Goal: Communication & Community: Participate in discussion

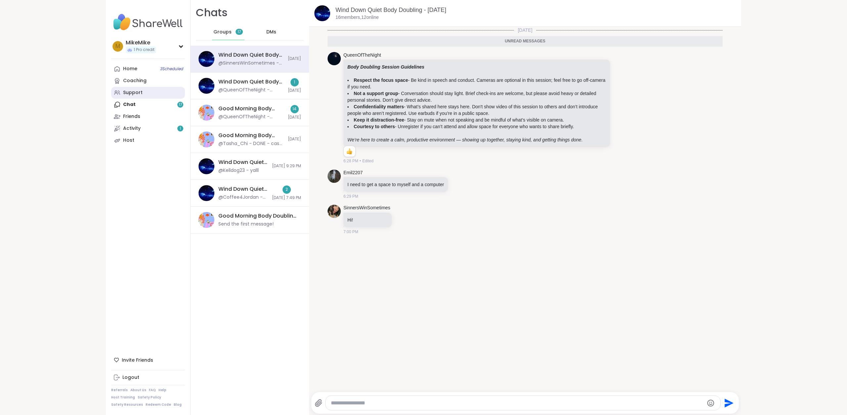
click at [160, 90] on link "Support" at bounding box center [148, 93] width 74 height 12
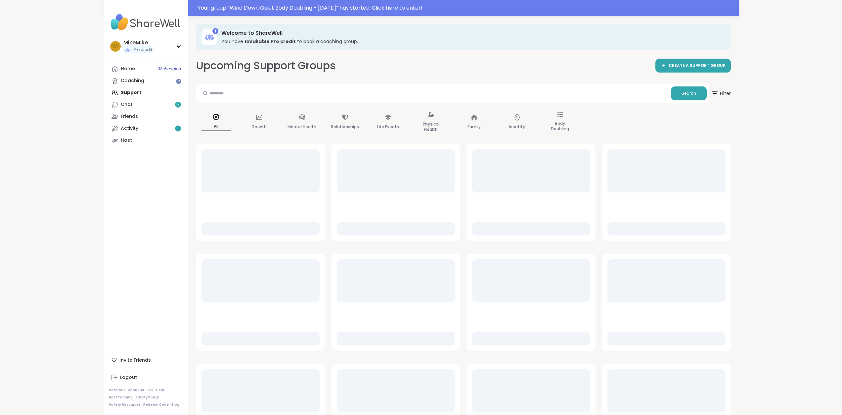
click at [735, 129] on div "1 Welcome to ShareWell You have 1 available Pro credit to book a coaching group…" at bounding box center [463, 238] width 551 height 444
click at [755, 121] on div "Your group “ Wind Down Quiet Body Doubling - Tuesday ” has started. Click here …" at bounding box center [421, 233] width 842 height 467
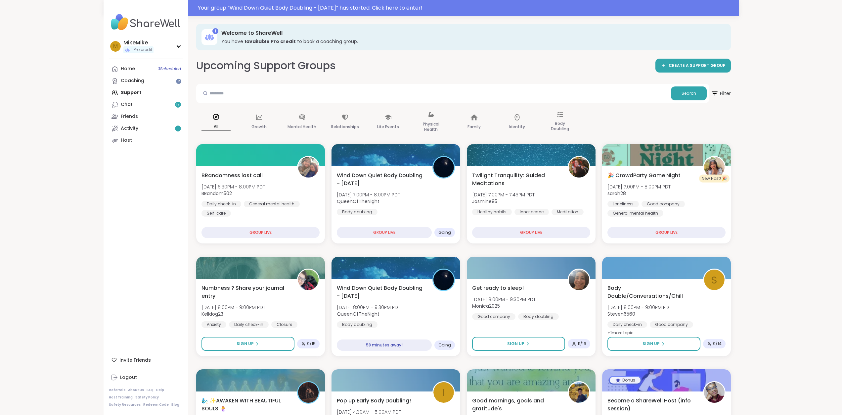
click at [370, 178] on span "Wind Down Quiet Body Doubling - Tuesday" at bounding box center [381, 179] width 90 height 16
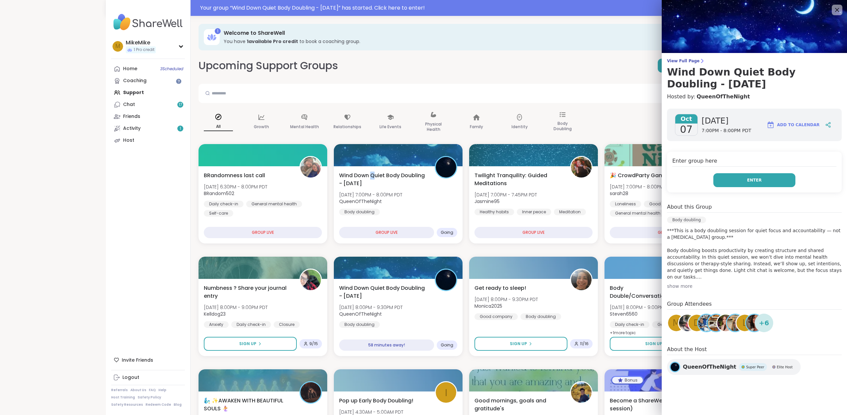
click at [725, 184] on button "Enter" at bounding box center [754, 180] width 82 height 14
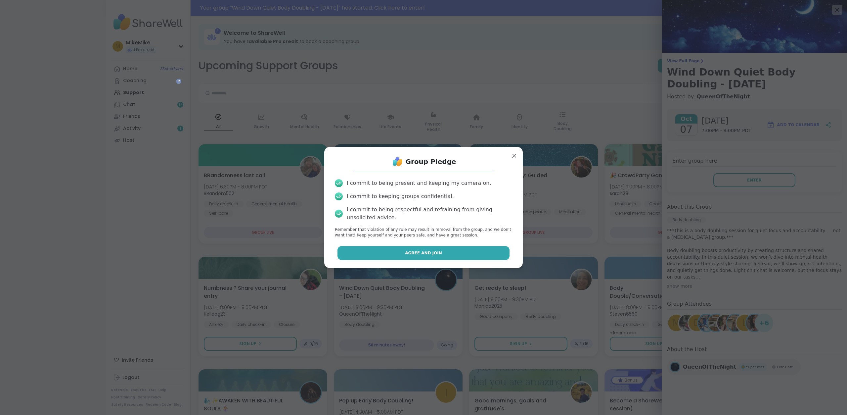
drag, startPoint x: 504, startPoint y: 250, endPoint x: 494, endPoint y: 251, distance: 10.6
click at [503, 250] on div "Agree and Join" at bounding box center [424, 253] width 188 height 14
click at [481, 252] on button "Agree and Join" at bounding box center [424, 253] width 172 height 14
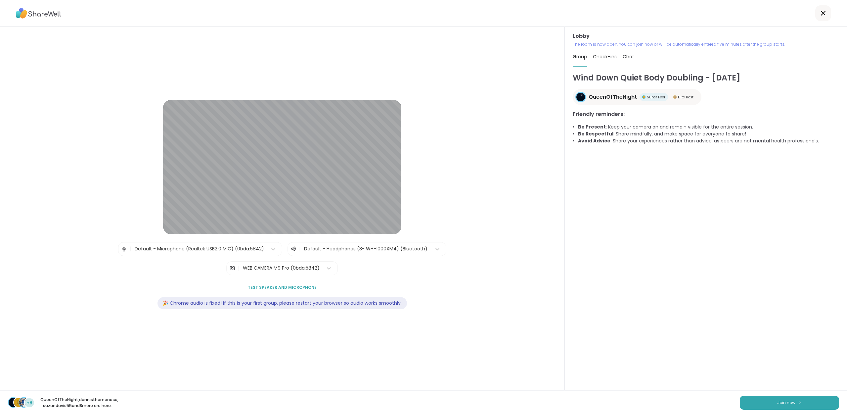
drag, startPoint x: 801, startPoint y: 284, endPoint x: 792, endPoint y: 307, distance: 24.9
click at [801, 284] on div "Wind Down Quiet Body Doubling - Tuesday QueenOfTheNight Super Peer Elite Host F…" at bounding box center [706, 228] width 266 height 312
click at [798, 341] on div "Wind Down Quiet Body Doubling - Tuesday QueenOfTheNight Super Peer Elite Host F…" at bounding box center [706, 228] width 266 height 312
click at [802, 405] on button "Join now" at bounding box center [789, 402] width 99 height 14
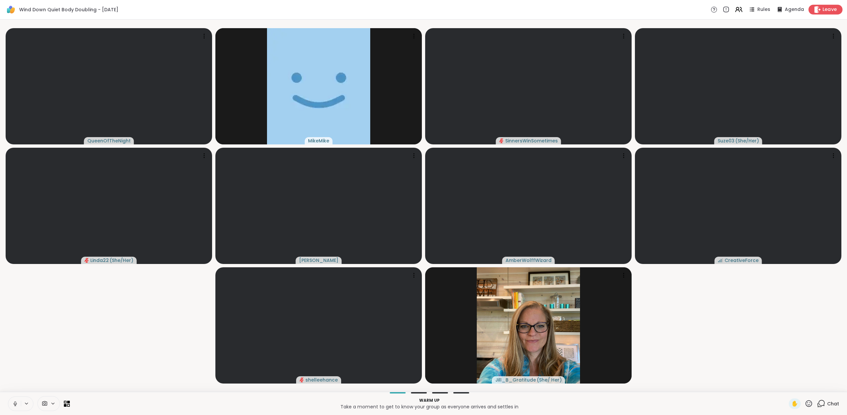
click at [816, 9] on icon at bounding box center [817, 9] width 7 height 7
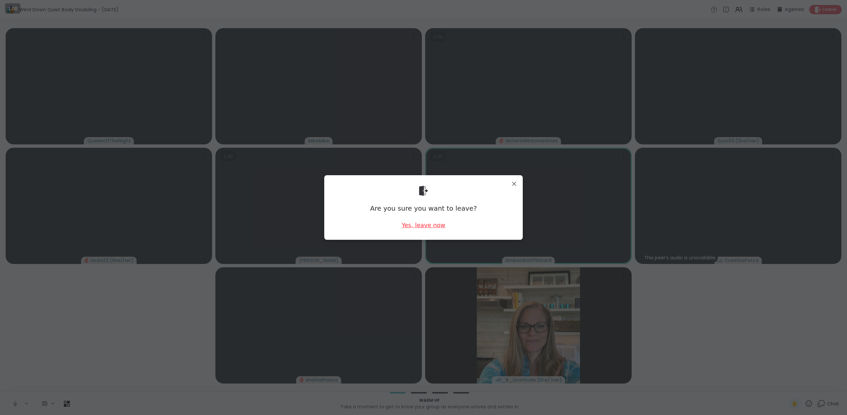
click at [412, 226] on div "Yes, leave now" at bounding box center [424, 225] width 44 height 8
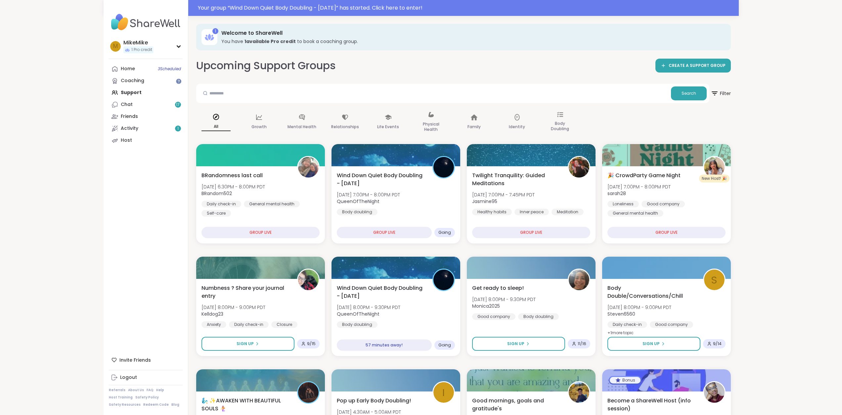
drag, startPoint x: 508, startPoint y: 57, endPoint x: 423, endPoint y: 74, distance: 87.1
click at [114, 109] on link "Chat 23" at bounding box center [146, 105] width 74 height 12
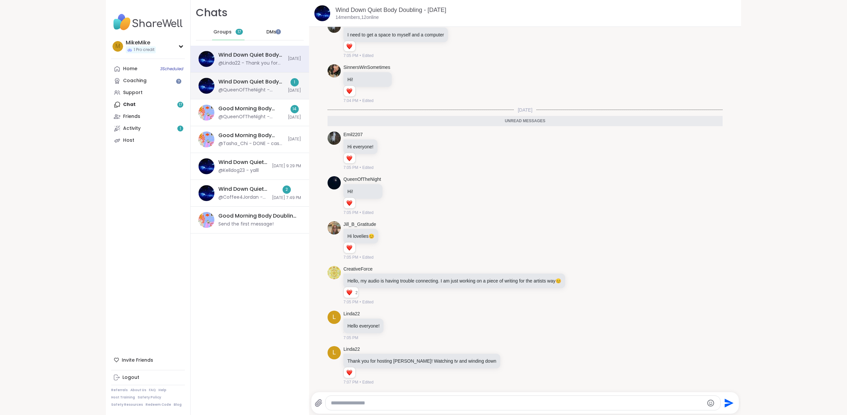
click at [245, 93] on div "@QueenOfTheNight - ***Body Doubling Session Guidelines*** - **Respect the focus…" at bounding box center [251, 90] width 66 height 7
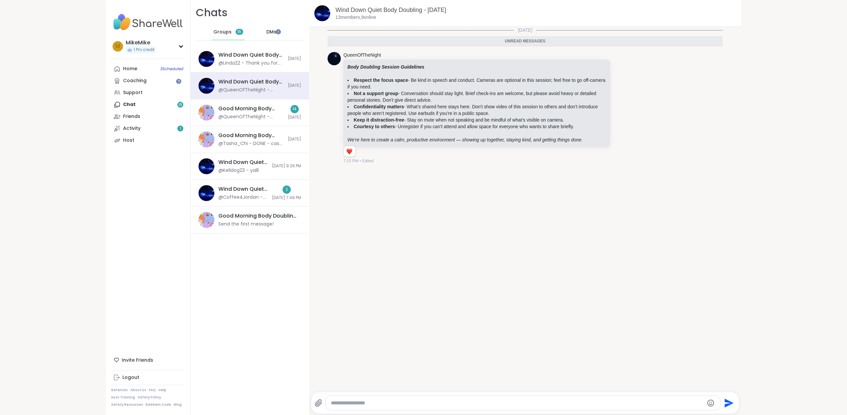
click at [473, 203] on div "Today Unread messages QueenOfTheNight Body Doubling Session Guidelines Respect …" at bounding box center [525, 207] width 432 height 361
click at [261, 68] on div "Wind Down Quiet Body Doubling - Tuesday, Oct 07 @Linda22 - Thank you for hostin…" at bounding box center [250, 59] width 118 height 27
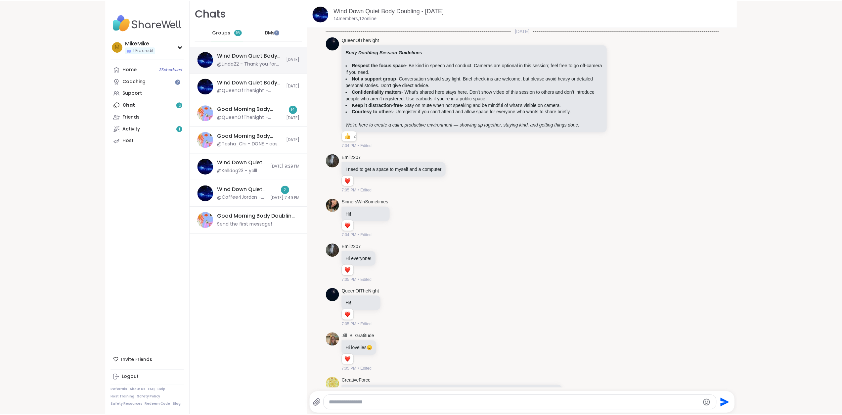
scroll to position [112, 0]
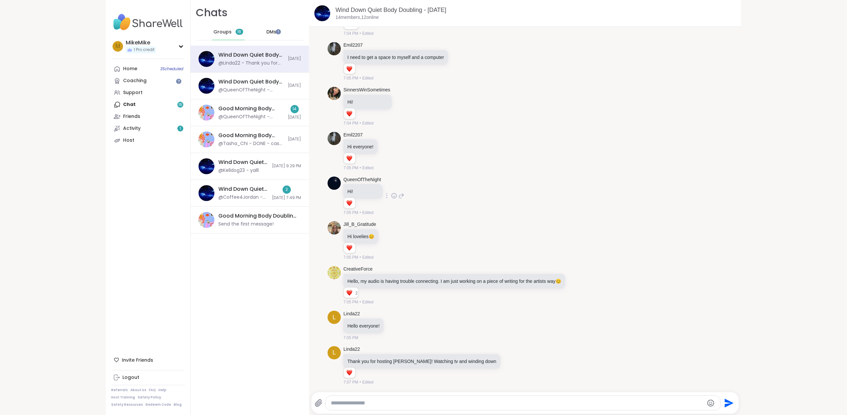
drag, startPoint x: 473, startPoint y: 168, endPoint x: 561, endPoint y: 185, distance: 89.6
click at [474, 168] on div "Emil2207 Hi everyone! 1 1 7:05 PM • Edited" at bounding box center [525, 151] width 395 height 45
click at [566, 185] on div "QueenOfTheNight Hi! 1 1 7:05 PM • Edited" at bounding box center [525, 196] width 395 height 45
click at [567, 187] on div "QueenOfTheNight Hi! 1 1 7:05 PM • Edited" at bounding box center [525, 196] width 395 height 45
drag, startPoint x: 30, startPoint y: 88, endPoint x: 31, endPoint y: 91, distance: 3.4
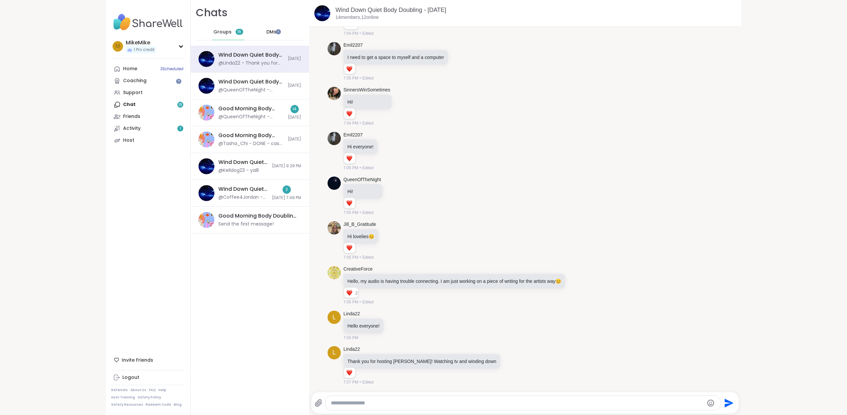
click at [31, 90] on div "MikeMike 1 Pro credit M MikeMike 1 Pro credit Profile Membership Settings Help …" at bounding box center [423, 207] width 847 height 415
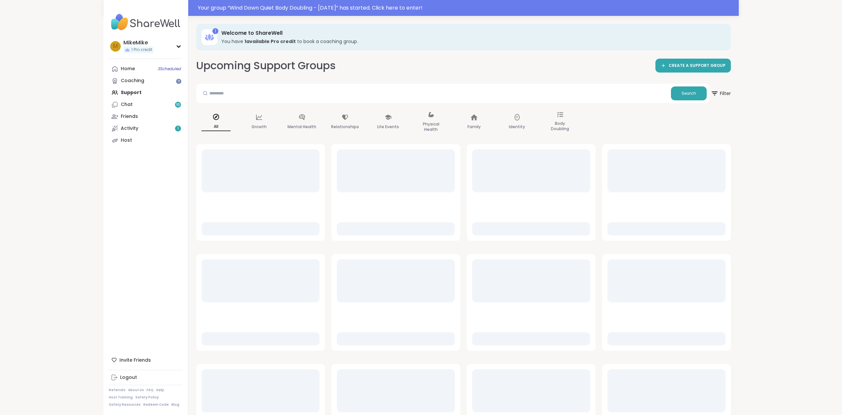
click at [490, 74] on div "Upcoming Support Groups CREATE A SUPPORT GROUP Search Filter All Growth Mental …" at bounding box center [463, 259] width 535 height 402
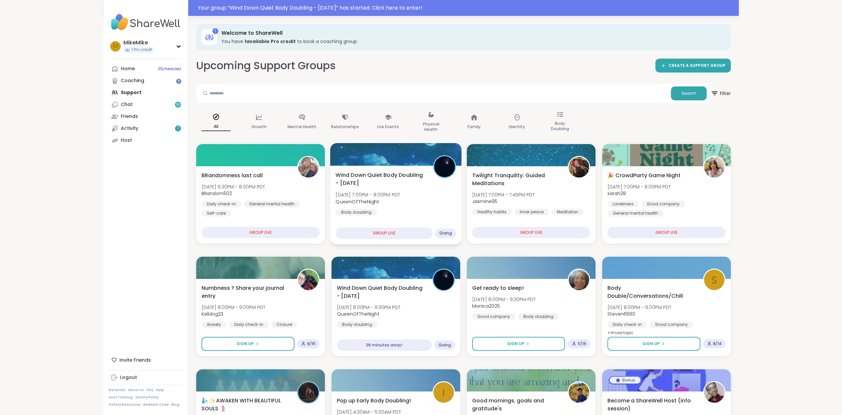
click at [400, 195] on span "Tue, Oct 07 | 7:00PM - 8:00PM PDT" at bounding box center [368, 194] width 65 height 7
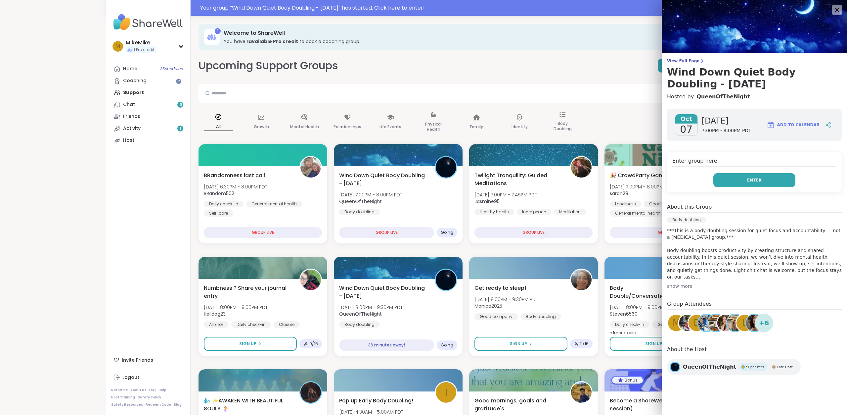
click at [730, 183] on button "Enter" at bounding box center [754, 180] width 82 height 14
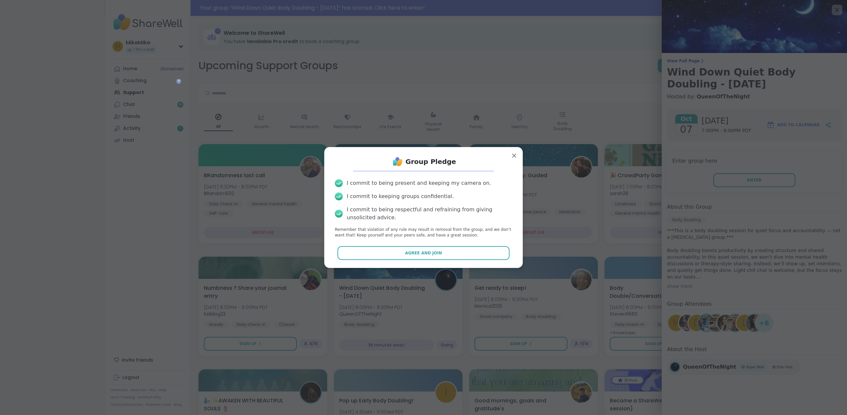
click at [471, 245] on div "Group Pledge I commit to being present and keeping my camera on. I commit to ke…" at bounding box center [424, 207] width 188 height 110
click at [471, 248] on button "Agree and Join" at bounding box center [424, 253] width 172 height 14
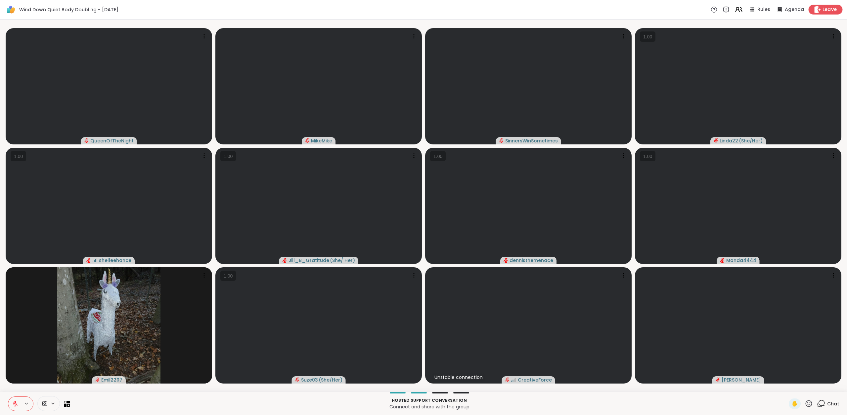
click at [825, 13] on div "Leave" at bounding box center [826, 10] width 34 height 10
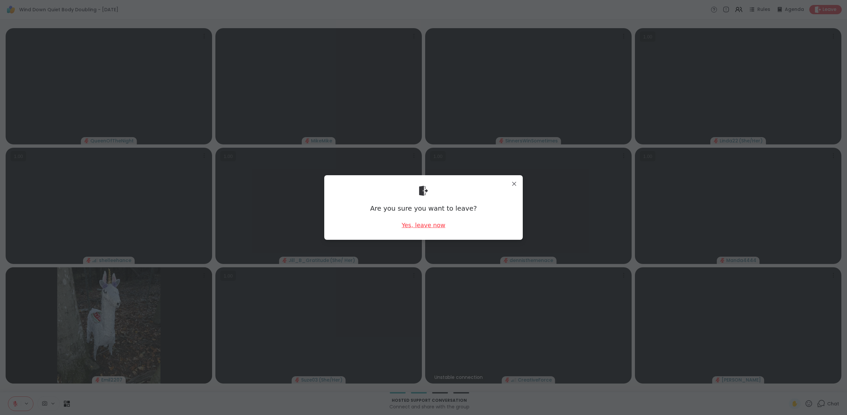
click at [417, 226] on div "Yes, leave now" at bounding box center [424, 225] width 44 height 8
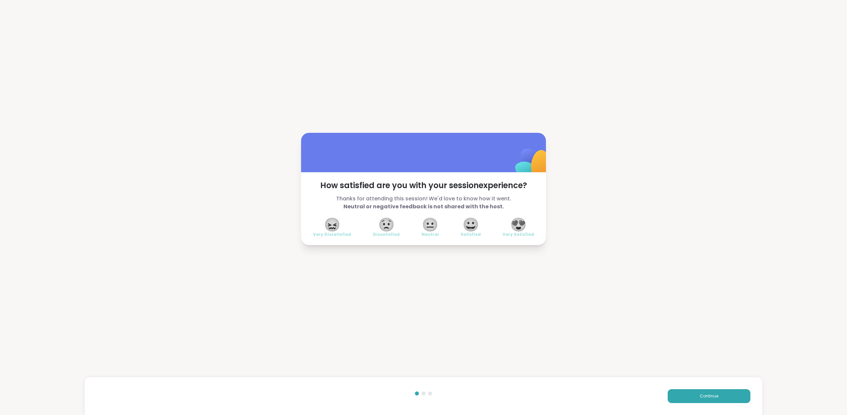
click at [569, 99] on div "How satisfied are you with your session experience? Thanks for attending this s…" at bounding box center [423, 189] width 847 height 378
click at [558, 93] on div "How satisfied are you with your session experience? Thanks for attending this s…" at bounding box center [423, 189] width 847 height 378
click at [503, 78] on div "How satisfied are you with your session experience? Thanks for attending this s…" at bounding box center [423, 189] width 847 height 378
click at [528, 89] on div "How satisfied are you with your session experience? Thanks for attending this s…" at bounding box center [423, 189] width 847 height 378
click at [700, 397] on span "Continue" at bounding box center [709, 396] width 19 height 6
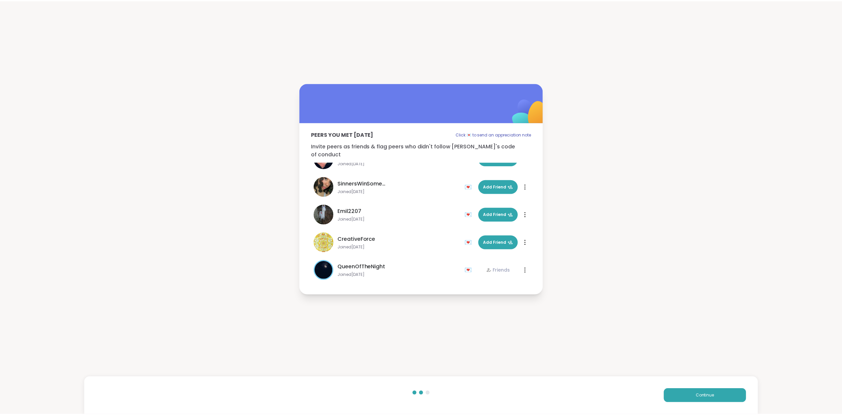
scroll to position [242, 0]
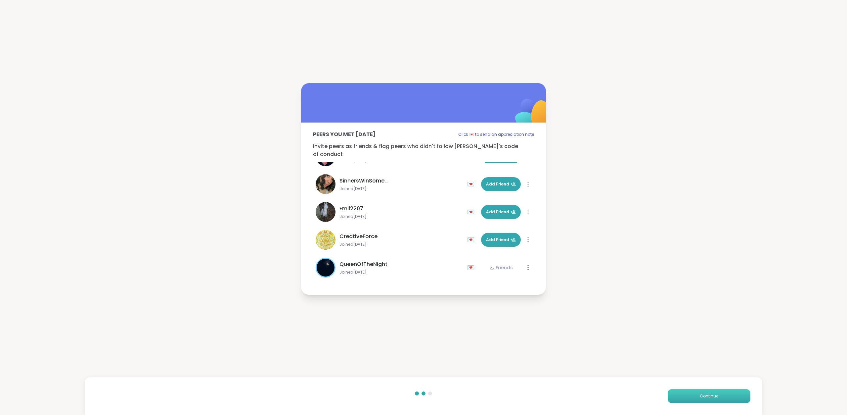
click at [708, 391] on button "Continue" at bounding box center [709, 396] width 83 height 14
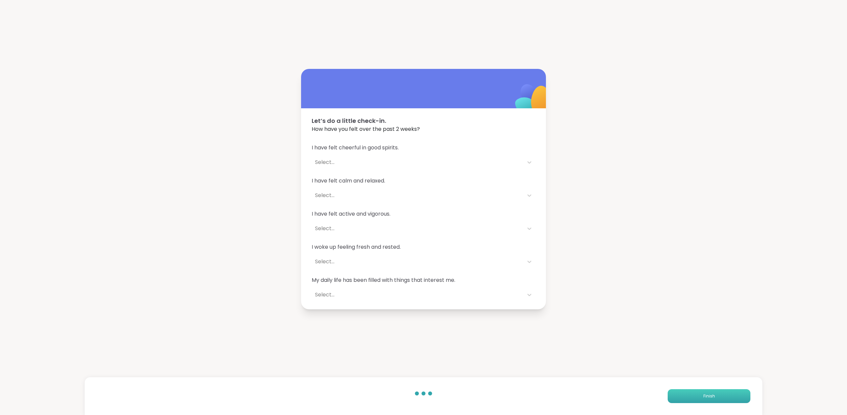
click at [691, 399] on button "Finish" at bounding box center [709, 396] width 83 height 14
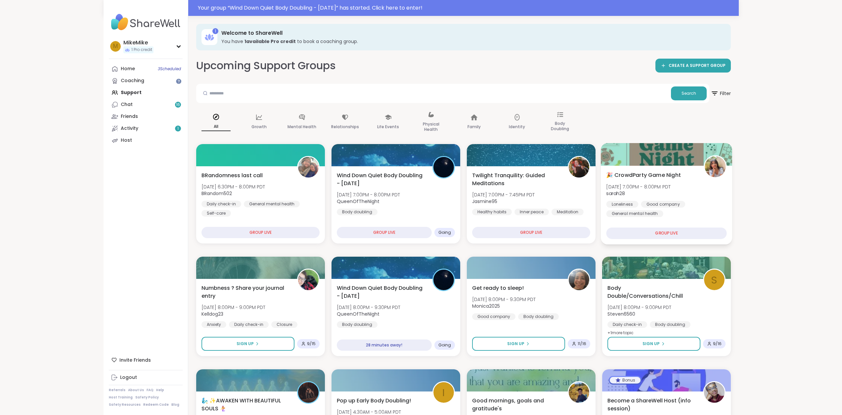
click at [671, 187] on span "Tue, Oct 07 | 7:00PM - 8:00PM PDT" at bounding box center [638, 186] width 65 height 7
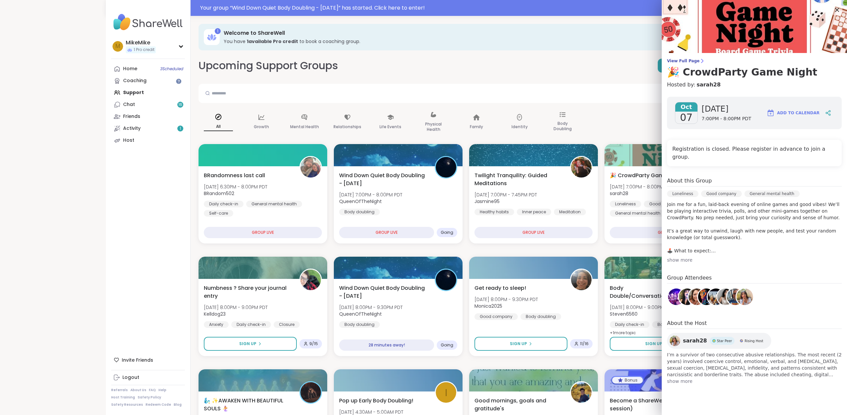
click at [740, 288] on img at bounding box center [745, 296] width 17 height 17
click at [727, 292] on img at bounding box center [735, 296] width 17 height 17
click at [719, 288] on img at bounding box center [725, 296] width 17 height 17
click at [690, 292] on img at bounding box center [697, 296] width 17 height 17
click at [679, 291] on img at bounding box center [687, 296] width 17 height 17
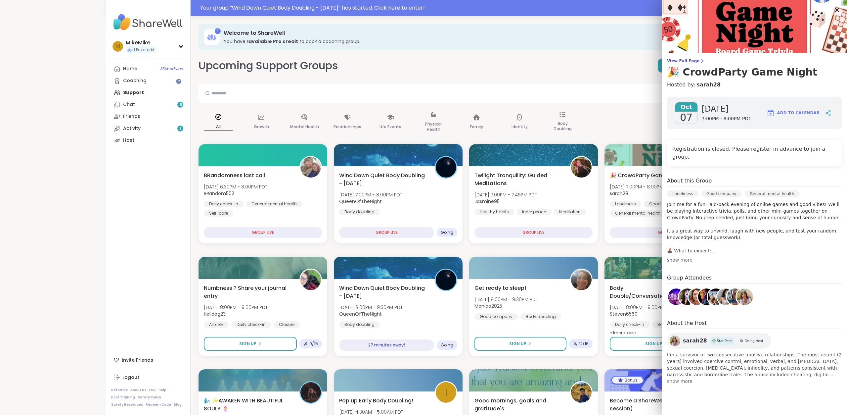
click at [834, 9] on icon at bounding box center [837, 10] width 8 height 8
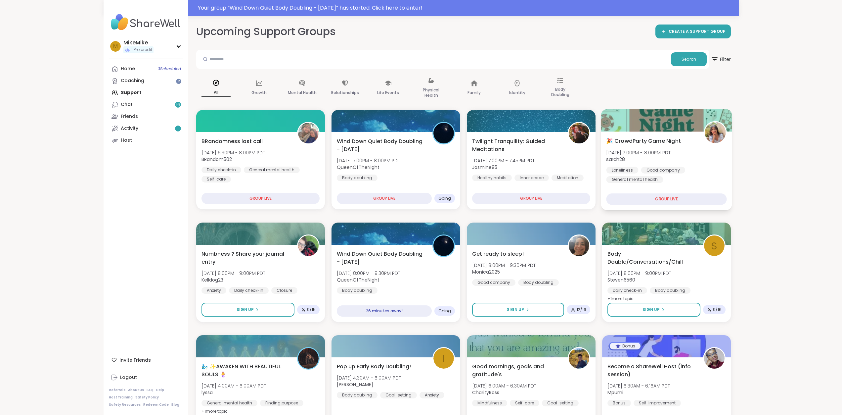
scroll to position [165, 0]
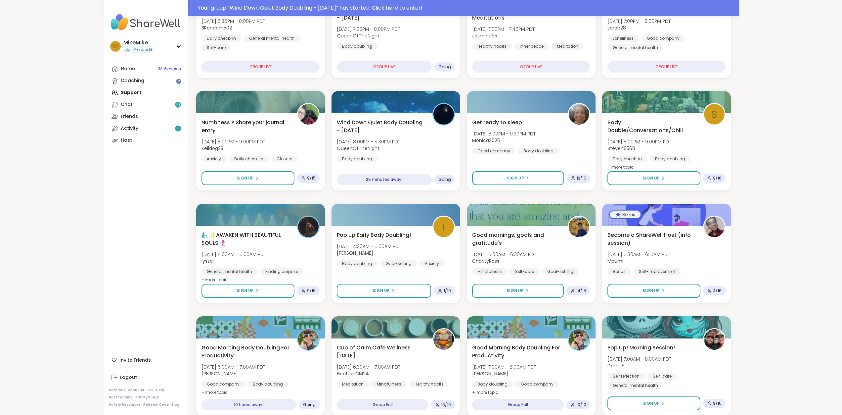
click at [781, 157] on div "Your group “ Wind Down Quiet Body Doubling - Tuesday ” has started. Click here …" at bounding box center [421, 420] width 842 height 1170
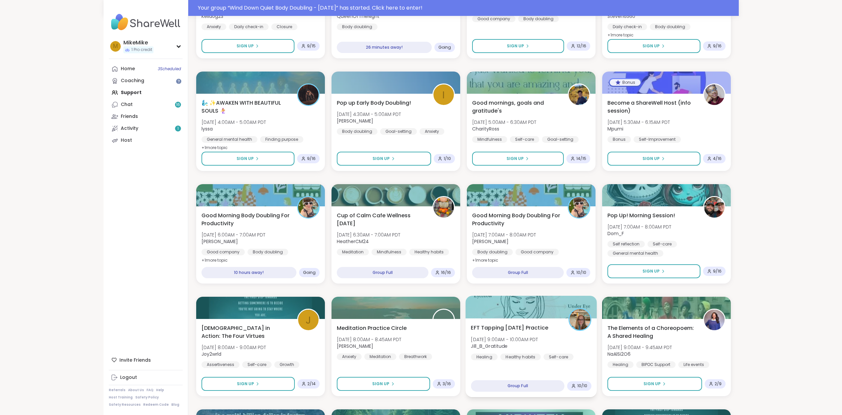
scroll to position [298, 0]
click at [462, 244] on div "BRandomness last call Tue, Oct 07 | 6:30PM - 8:00PM PDT BRandom502 Daily check-…" at bounding box center [463, 345] width 535 height 999
click at [461, 238] on div "BRandomness last call Tue, Oct 07 | 6:30PM - 8:00PM PDT BRandom502 Daily check-…" at bounding box center [463, 345] width 535 height 999
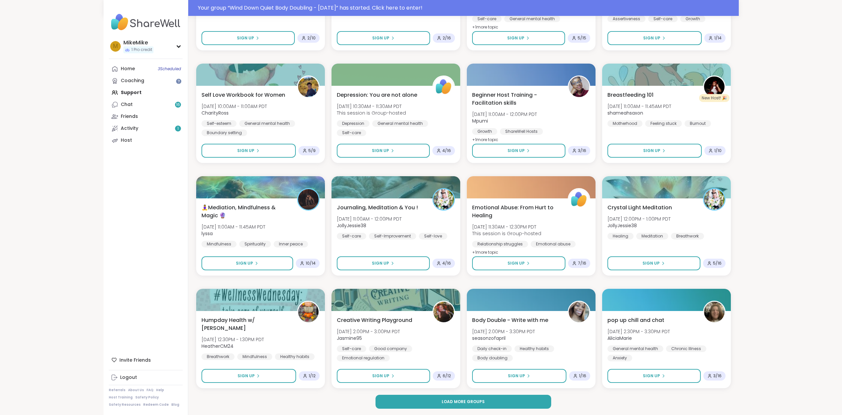
scroll to position [756, 0]
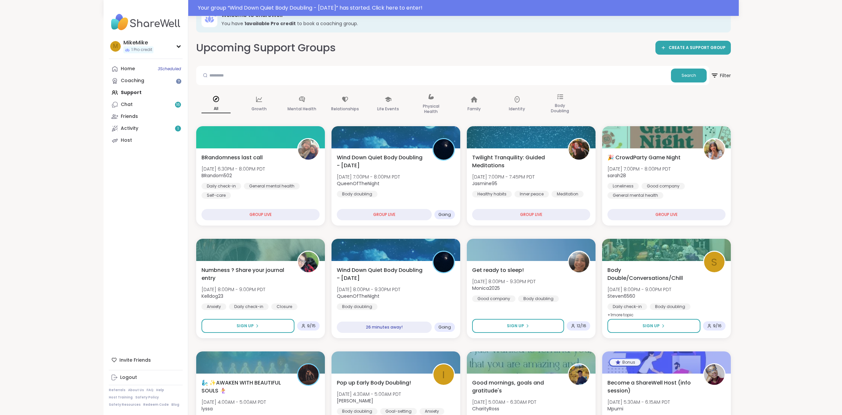
scroll to position [0, 0]
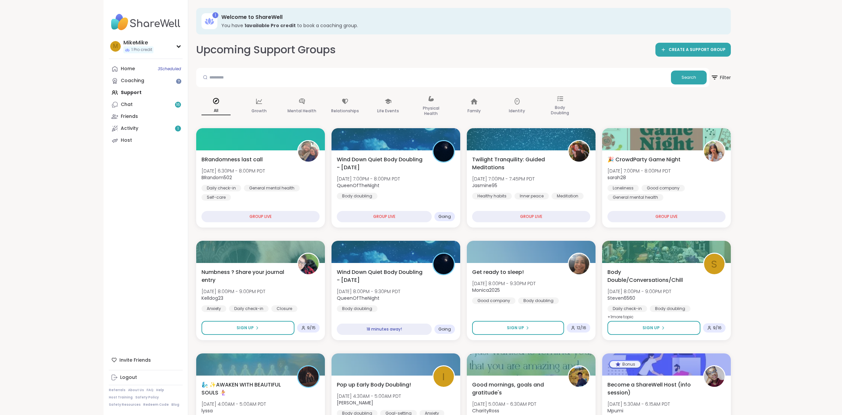
drag, startPoint x: 9, startPoint y: 116, endPoint x: 11, endPoint y: 135, distance: 18.3
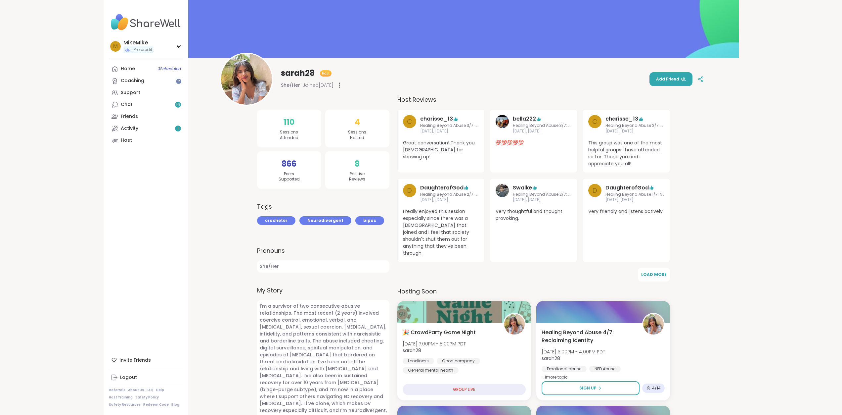
scroll to position [132, 0]
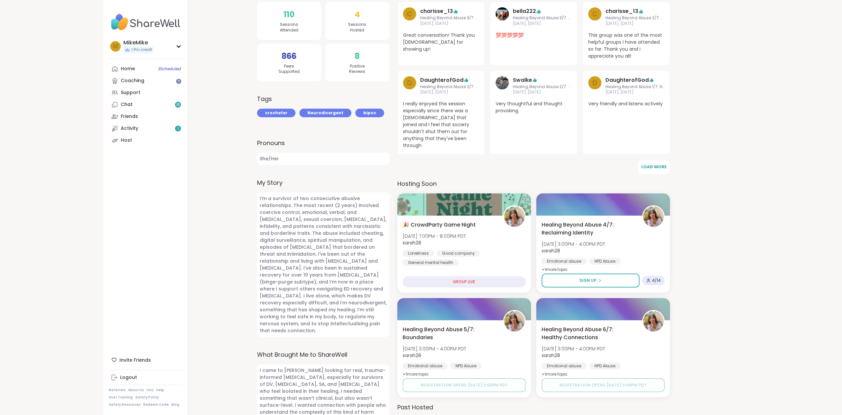
drag, startPoint x: 241, startPoint y: 187, endPoint x: 244, endPoint y: 185, distance: 3.8
click at [241, 187] on div "sarah28 Host She/Her Joined Apr 2025 Add Friend 110 Sessions Attended 866 Peers…" at bounding box center [463, 247] width 551 height 759
click at [226, 179] on div "sarah28 Host She/Her Joined Apr 2025 Add Friend 110 Sessions Attended 866 Peers…" at bounding box center [463, 247] width 551 height 759
click at [218, 188] on div "sarah28 Host She/Her Joined Apr 2025 Add Friend 110 Sessions Attended 866 Peers…" at bounding box center [463, 247] width 551 height 759
click at [210, 208] on div "sarah28 Host She/Her Joined Apr 2025 Add Friend 110 Sessions Attended 866 Peers…" at bounding box center [463, 247] width 551 height 759
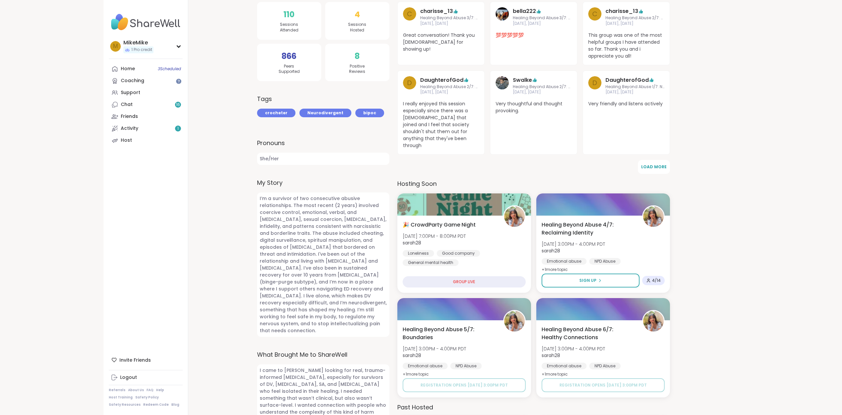
click at [204, 201] on div "sarah28 Host She/Her Joined Apr 2025 Add Friend 110 Sessions Attended 866 Peers…" at bounding box center [463, 247] width 551 height 759
click at [199, 201] on div "sarah28 Host She/Her Joined Apr 2025 Add Friend 110 Sessions Attended 866 Peers…" at bounding box center [463, 247] width 551 height 759
click at [213, 223] on div "sarah28 Host She/Her Joined Apr 2025 Add Friend 110 Sessions Attended 866 Peers…" at bounding box center [463, 247] width 551 height 759
click at [217, 224] on div "sarah28 Host She/Her Joined Apr 2025 Add Friend 110 Sessions Attended 866 Peers…" at bounding box center [463, 247] width 551 height 759
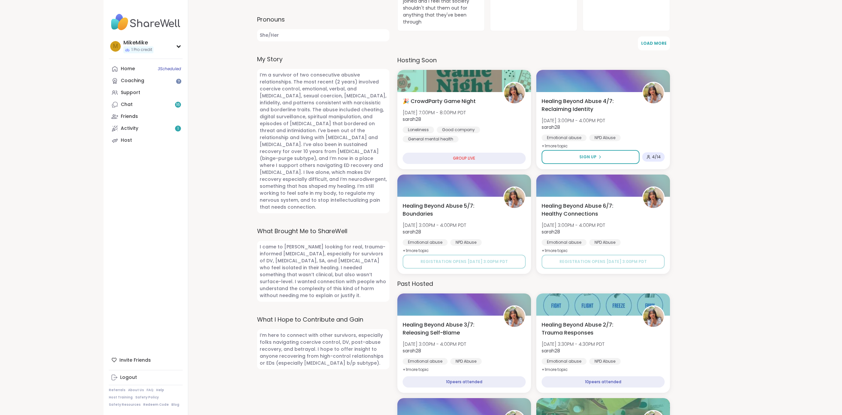
scroll to position [265, 0]
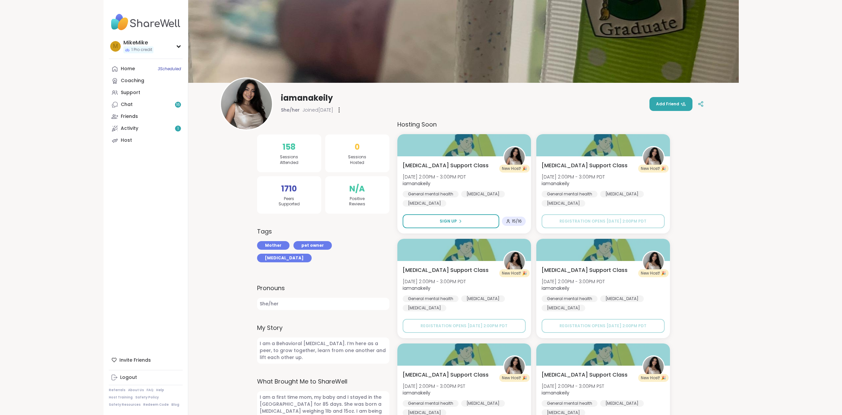
click at [252, 93] on img at bounding box center [246, 103] width 51 height 51
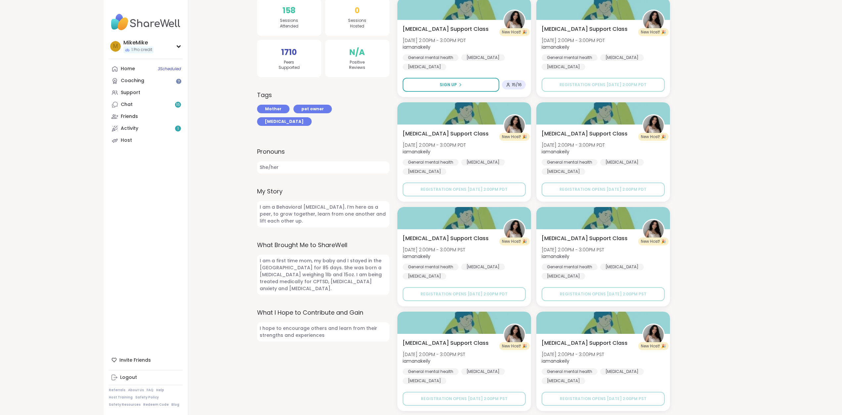
scroll to position [139, 0]
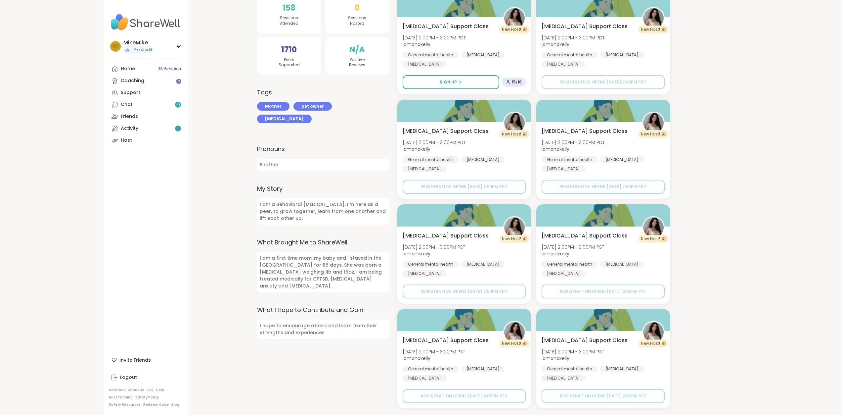
click at [379, 168] on div "158 Sessions Attended 1710 Peers Supported 0 Sessions Hosted N/A Positive Revie…" at bounding box center [323, 195] width 132 height 426
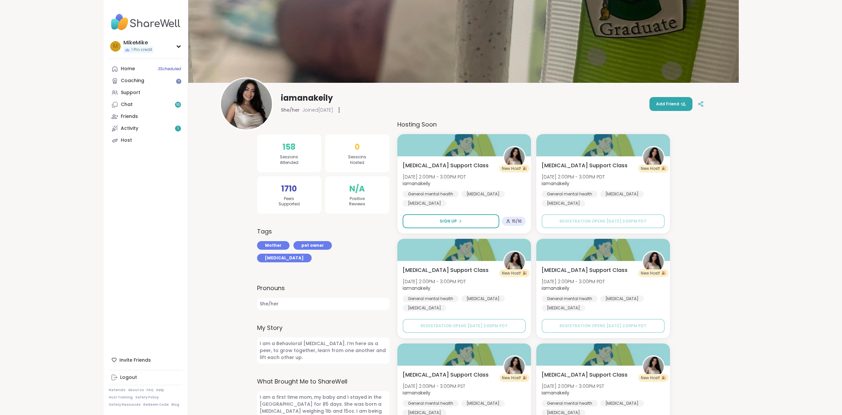
click at [373, 120] on div "iamanakeily She/her Joined Mar 2025 Add Friend" at bounding box center [463, 103] width 487 height 53
click at [261, 112] on img at bounding box center [246, 103] width 51 height 51
click at [173, 131] on link "Activity 1" at bounding box center [146, 128] width 74 height 12
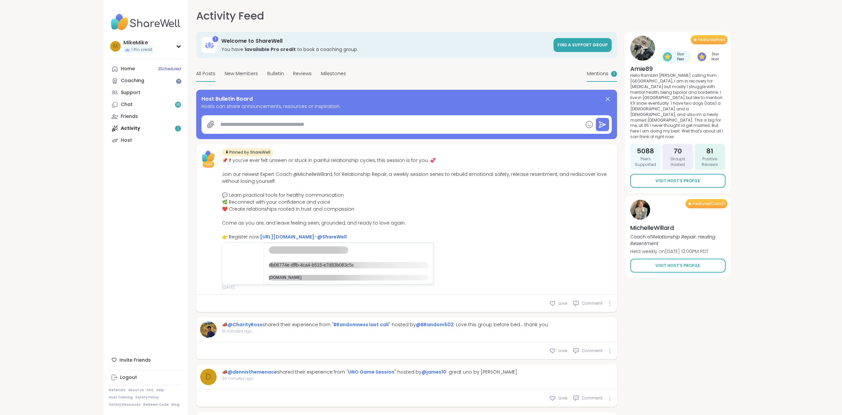
click at [596, 74] on span "Mentions" at bounding box center [598, 73] width 22 height 7
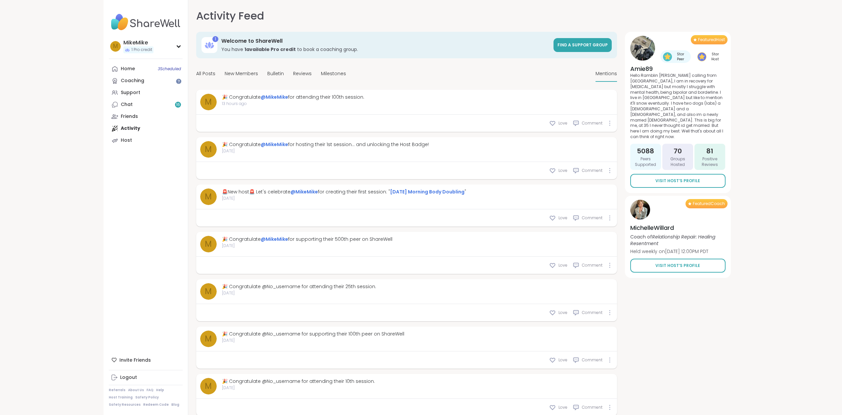
click at [456, 69] on div "All Posts New Members Bulletin Reviews Milestones Mentions" at bounding box center [406, 74] width 421 height 16
click at [434, 70] on div "All Posts New Members Bulletin Reviews Milestones Mentions" at bounding box center [406, 74] width 421 height 16
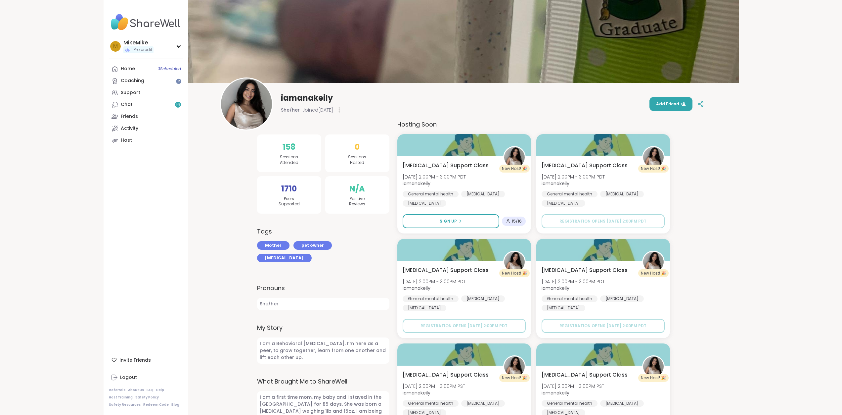
click at [243, 108] on img at bounding box center [246, 103] width 51 height 51
click at [375, 95] on div "iamanakeily She/her Joined Mar 2025 Add Friend" at bounding box center [463, 103] width 487 height 53
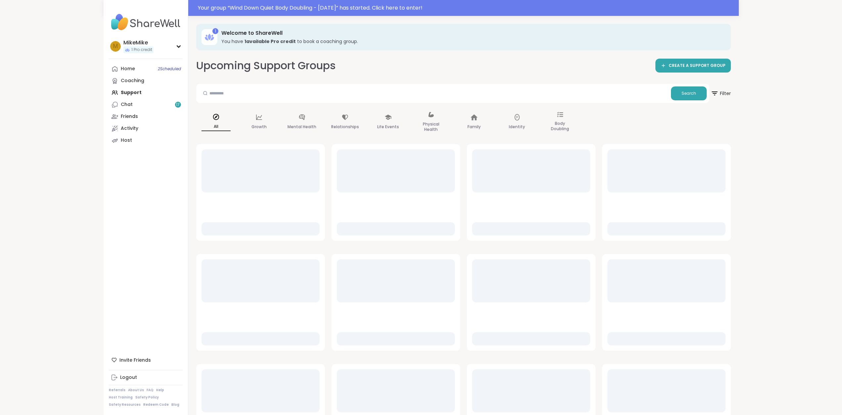
click at [797, 107] on div "Your group “ Wind Down Quiet Body Doubling - [DATE] ” has started. Click here t…" at bounding box center [421, 233] width 842 height 467
click at [797, 103] on div "Your group “ Wind Down Quiet Body Doubling - [DATE] ” has started. Click here t…" at bounding box center [421, 233] width 842 height 467
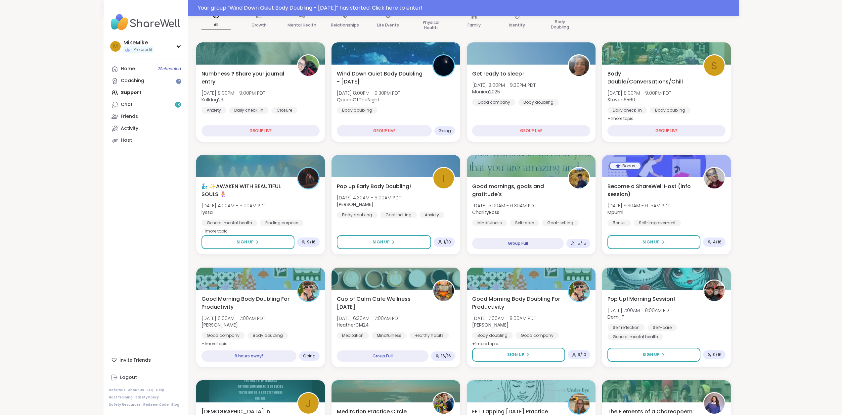
scroll to position [99, 0]
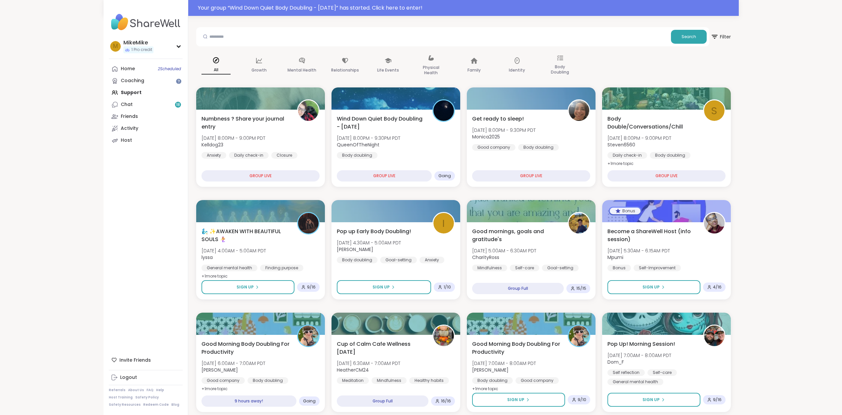
scroll to position [0, 0]
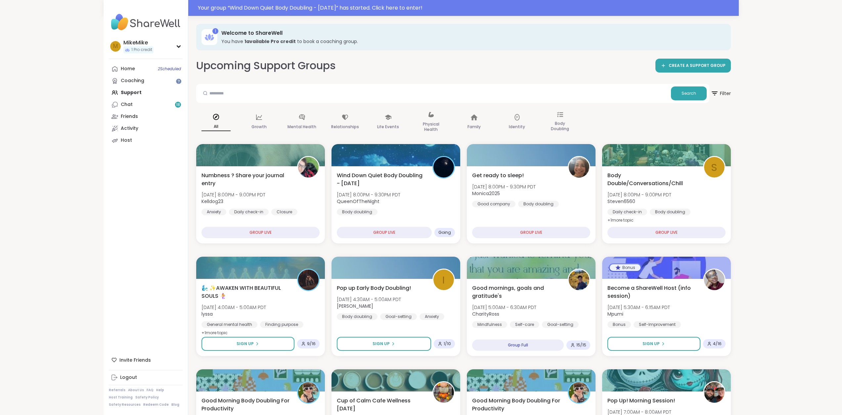
click at [302, 84] on div "Search" at bounding box center [452, 93] width 513 height 19
click at [312, 96] on input "text" at bounding box center [434, 92] width 470 height 13
type input "**********"
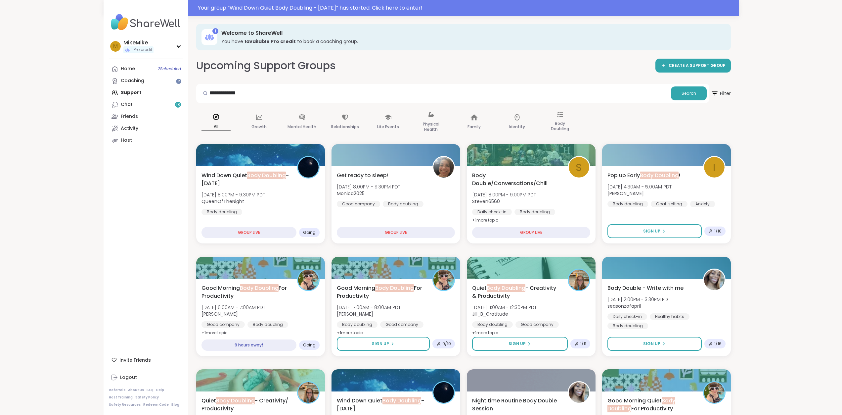
drag, startPoint x: 736, startPoint y: 143, endPoint x: 766, endPoint y: 121, distance: 37.4
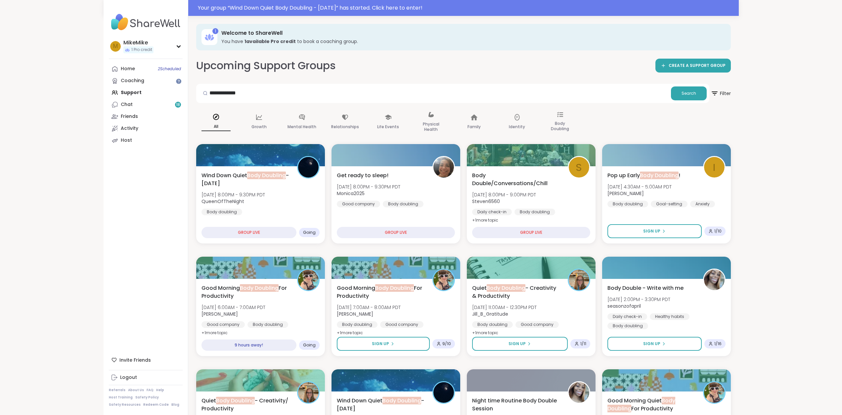
click at [417, 59] on div "Upcoming Support Groups CREATE A SUPPORT GROUP" at bounding box center [463, 65] width 535 height 15
click at [155, 92] on div "Home 2 Scheduled Coaching Support Chat 18 Friends Activity Host" at bounding box center [146, 104] width 74 height 83
click at [266, 189] on div "Wind Down Quiet Body Doubling - [DATE] [DATE] 8:00PM - 9:30PM PDT QueenOfTheNig…" at bounding box center [260, 193] width 120 height 45
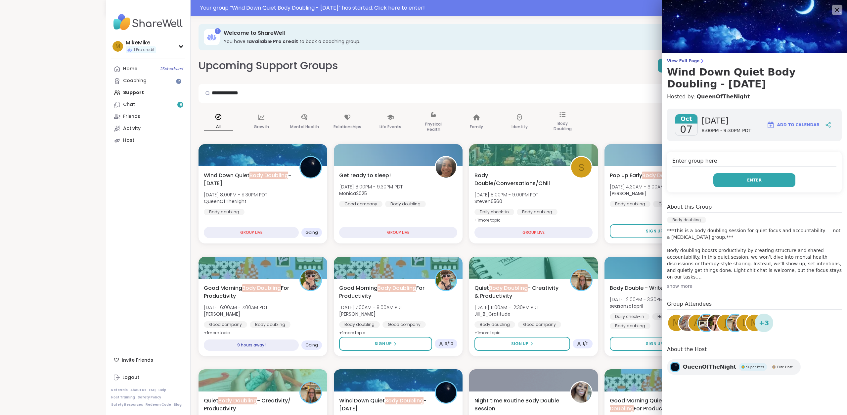
click at [758, 179] on button "Enter" at bounding box center [754, 180] width 82 height 14
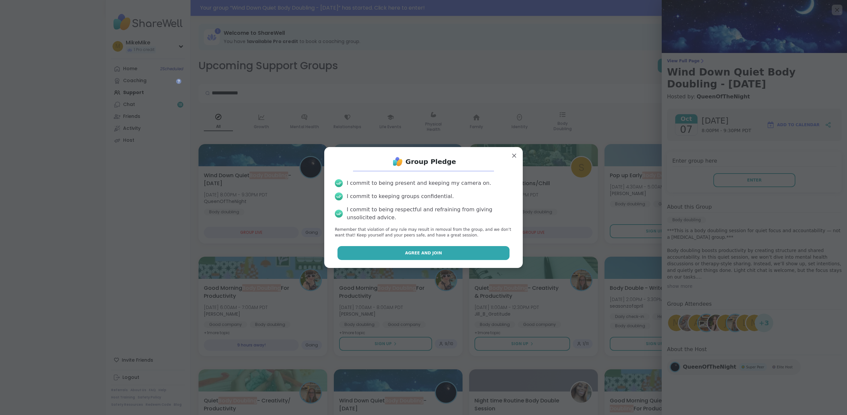
click at [456, 257] on button "Agree and Join" at bounding box center [424, 253] width 172 height 14
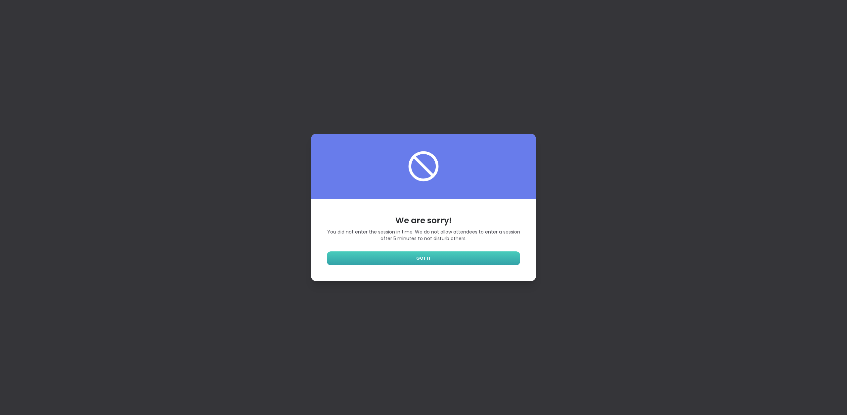
click at [459, 264] on link "GOT IT" at bounding box center [423, 258] width 193 height 14
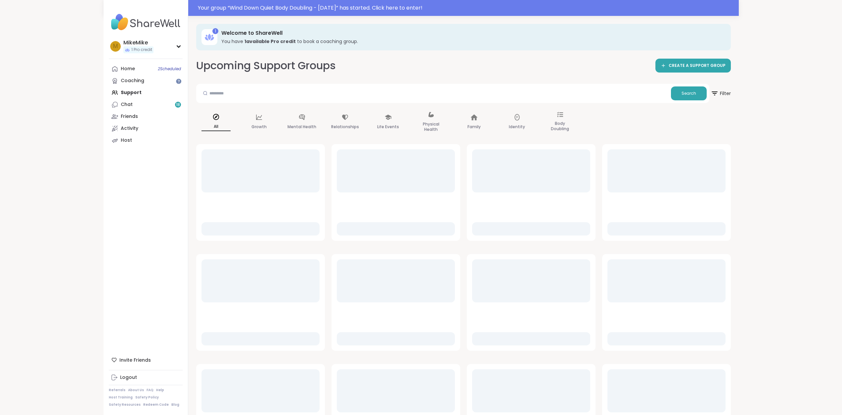
click at [622, 125] on div "All Growth Mental Health Relationships Life Events Physical Health Family Ident…" at bounding box center [463, 122] width 535 height 33
click at [632, 128] on div "All Growth Mental Health Relationships Life Events Physical Health Family Ident…" at bounding box center [463, 122] width 535 height 33
click at [560, 117] on icon at bounding box center [560, 114] width 6 height 5
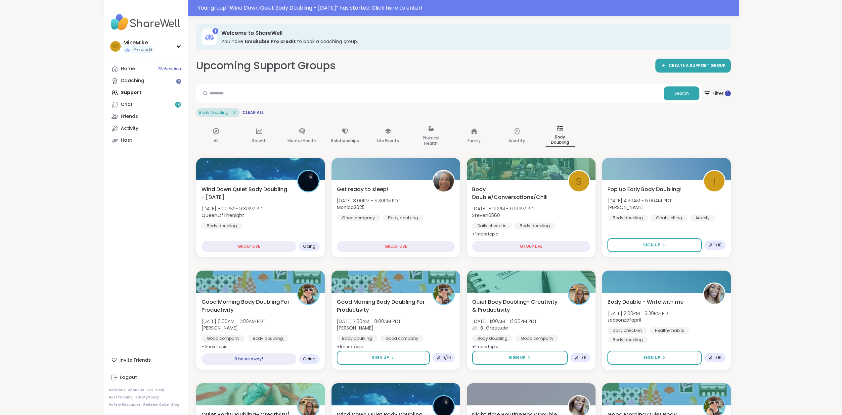
click at [689, 137] on div "All Growth Mental Health Relationships Life Events Physical Health Family Ident…" at bounding box center [463, 135] width 535 height 33
click at [722, 95] on span "Filter 1" at bounding box center [716, 93] width 29 height 17
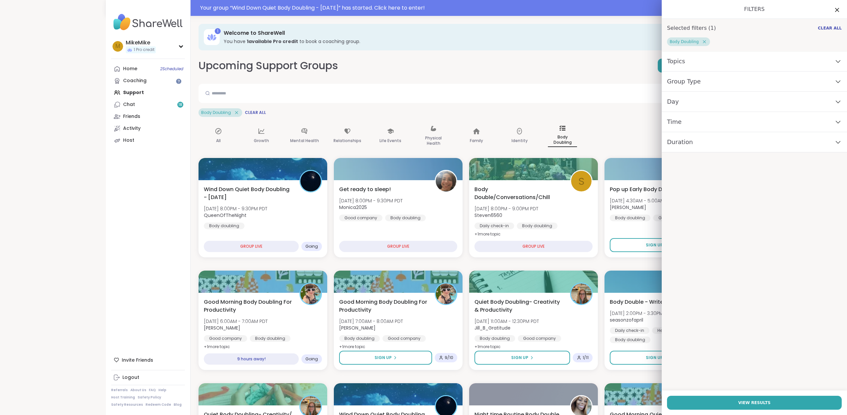
click at [736, 205] on div "Filters Selected filters ( 1 ) Clear All Body Doubling Topics Group Type Day Ti…" at bounding box center [754, 207] width 185 height 415
click at [833, 11] on icon at bounding box center [837, 10] width 8 height 8
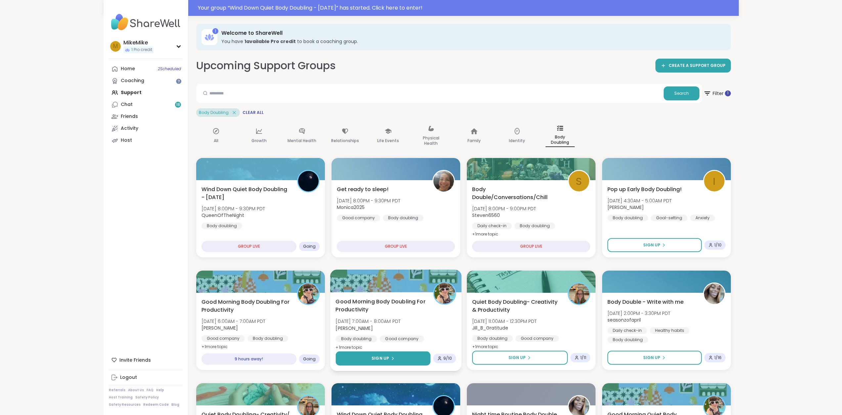
click at [372, 359] on button "Sign Up" at bounding box center [383, 358] width 95 height 14
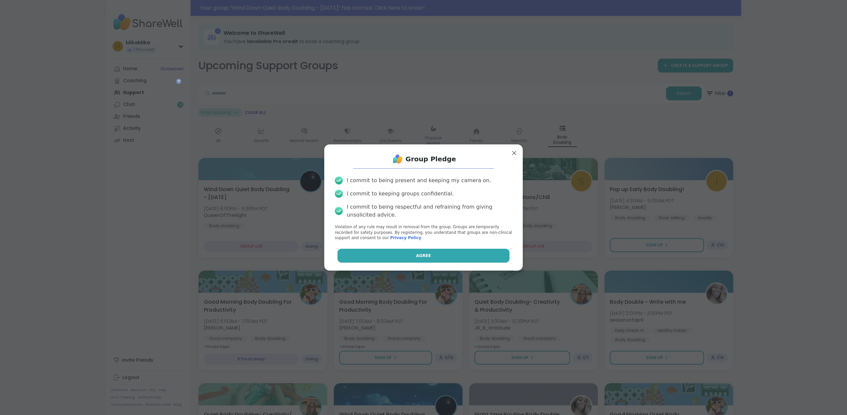
click at [416, 250] on button "Agree" at bounding box center [424, 256] width 172 height 14
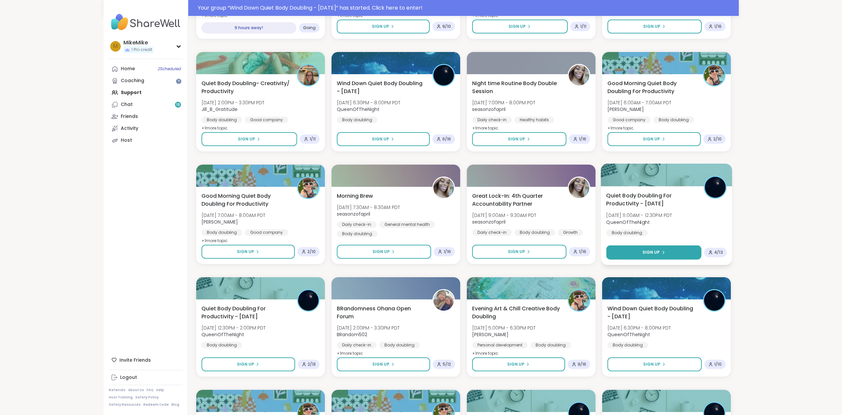
scroll to position [529, 0]
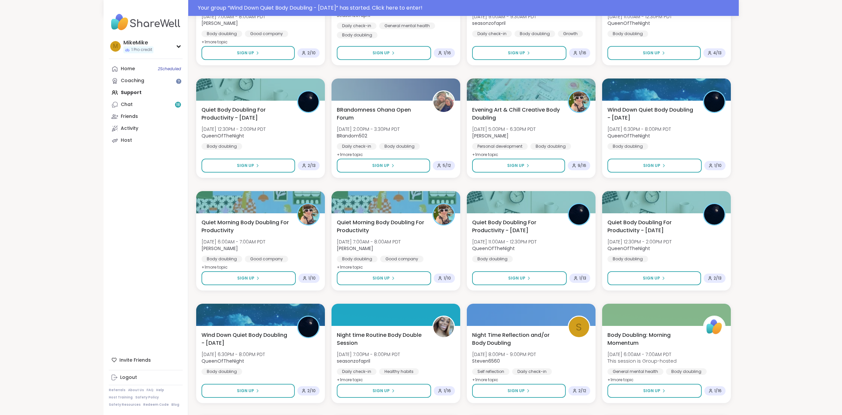
click at [752, 135] on div "Your group “ Wind Down Quiet Body Doubling - [DATE] ” has started. Click here t…" at bounding box center [421, 63] width 842 height 1184
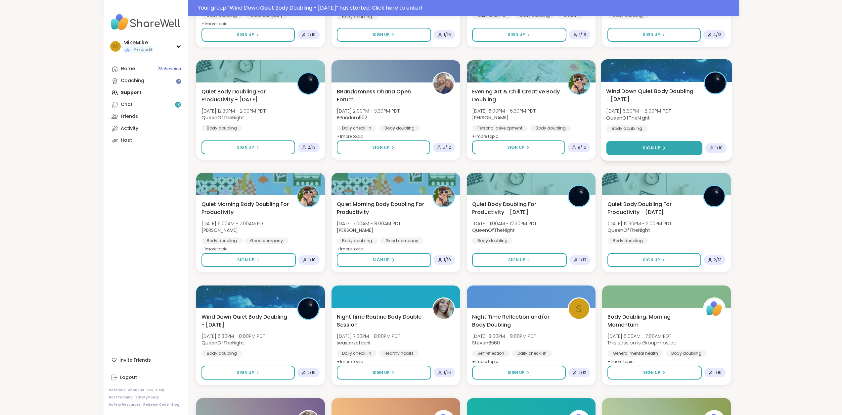
click at [658, 166] on div "Wind Down Quiet Body Doubling - [DATE] [DATE] 8:00PM - 9:30PM PDT QueenOfTheNig…" at bounding box center [463, 109] width 535 height 999
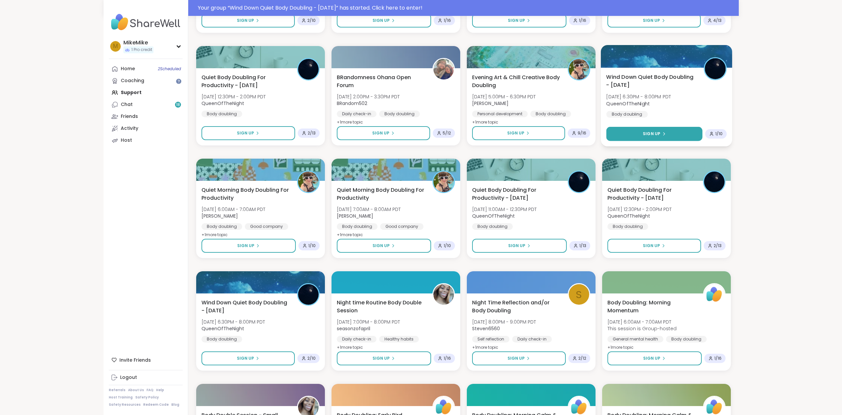
scroll to position [563, 0]
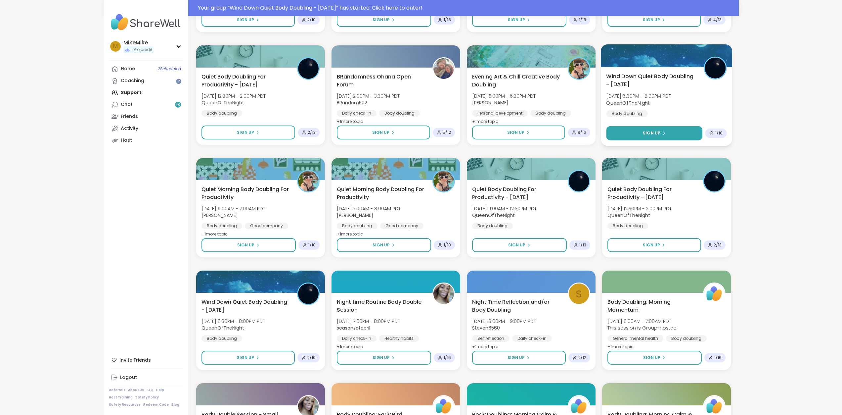
click at [667, 129] on button "Sign Up" at bounding box center [654, 133] width 96 height 14
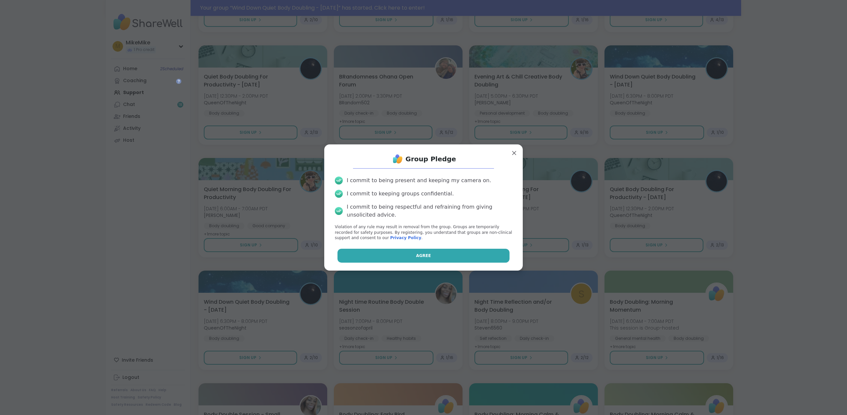
click at [436, 248] on div "Group Pledge I commit to being present and keeping my camera on. I commit to ke…" at bounding box center [424, 207] width 188 height 115
click at [433, 257] on button "Agree" at bounding box center [424, 256] width 172 height 14
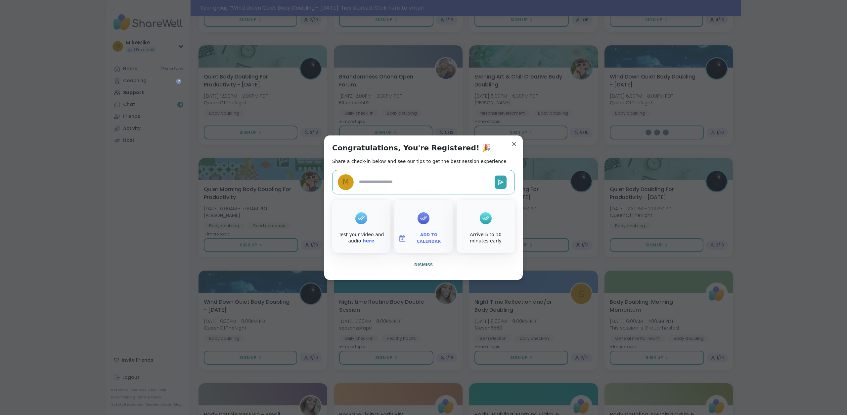
type textarea "*"
click at [423, 263] on span "Dismiss" at bounding box center [423, 264] width 19 height 5
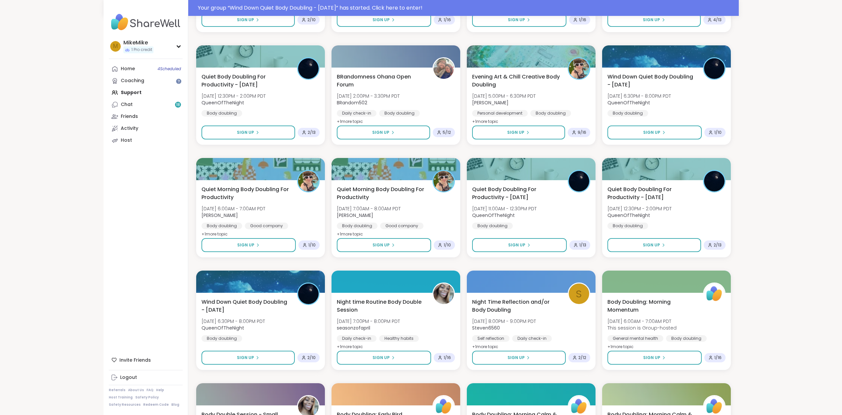
click at [758, 138] on div "Your group “ Wind Down Quiet Body Doubling - [DATE] ” has started. Click here t…" at bounding box center [421, 29] width 842 height 1184
click at [773, 113] on div "Your group “ Wind Down Quiet Body Doubling - [DATE] ” has started. Click here t…" at bounding box center [421, 29] width 842 height 1184
click at [774, 147] on div "Your group “ Wind Down Quiet Body Doubling - [DATE] ” has started. Click here t…" at bounding box center [421, 29] width 842 height 1184
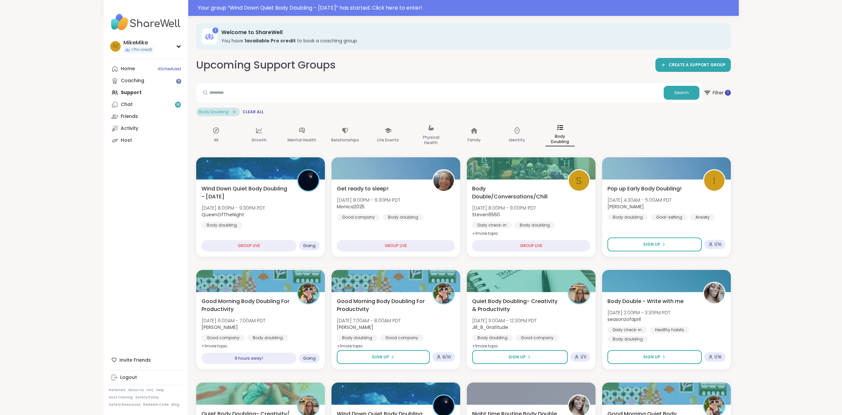
scroll to position [0, 0]
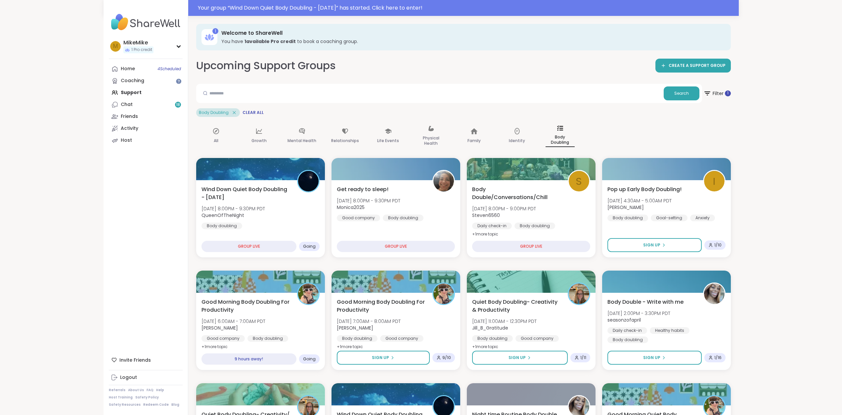
click at [141, 92] on div "Home 4 Scheduled Coaching Support Chat 18 Friends Activity Host" at bounding box center [146, 104] width 74 height 83
click at [135, 71] on link "Home 4 Scheduled" at bounding box center [146, 69] width 74 height 12
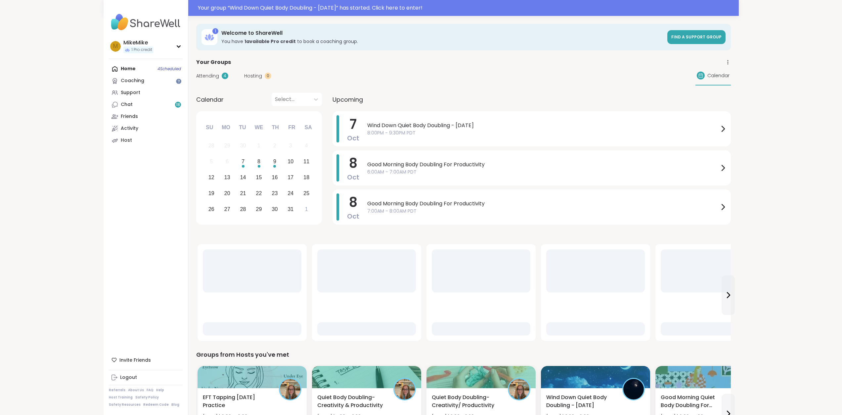
click at [418, 65] on div "Your Groups" at bounding box center [463, 62] width 535 height 8
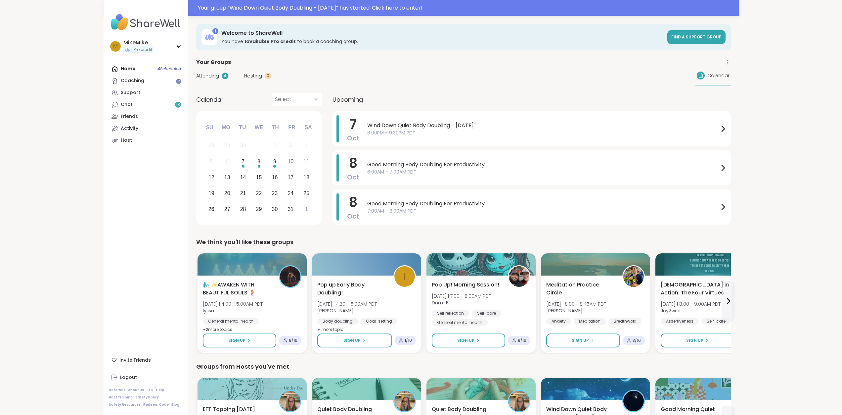
click at [470, 76] on div "Attending 4 Hosting 0 Calendar" at bounding box center [463, 75] width 535 height 19
click at [471, 69] on div "Attending 4 Hosting 0 Calendar" at bounding box center [463, 75] width 535 height 19
